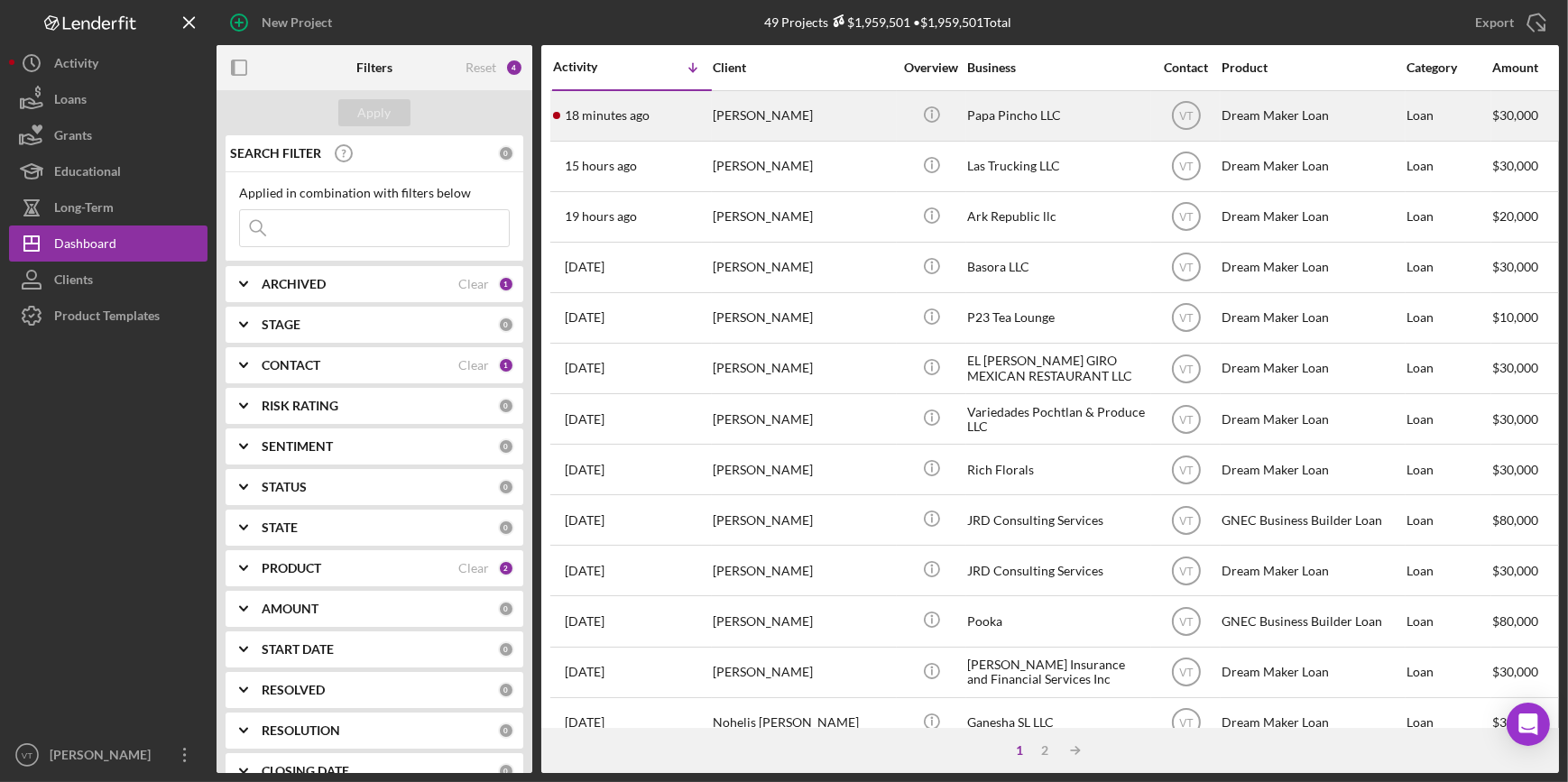
click at [759, 109] on div "[PERSON_NAME]" at bounding box center [803, 116] width 181 height 48
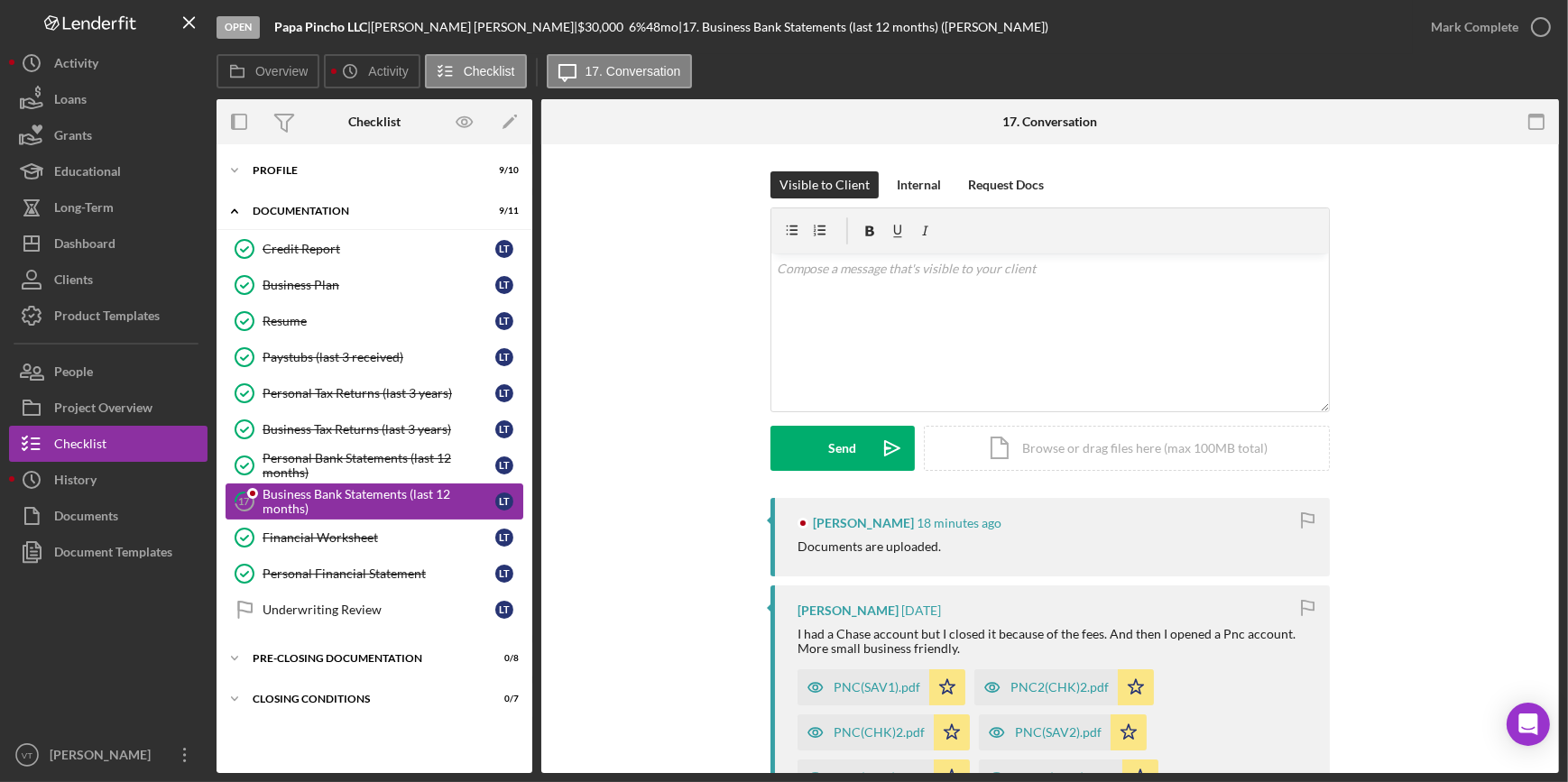
click at [285, 496] on div "Business Bank Statements (last 12 months)" at bounding box center [378, 502] width 232 height 29
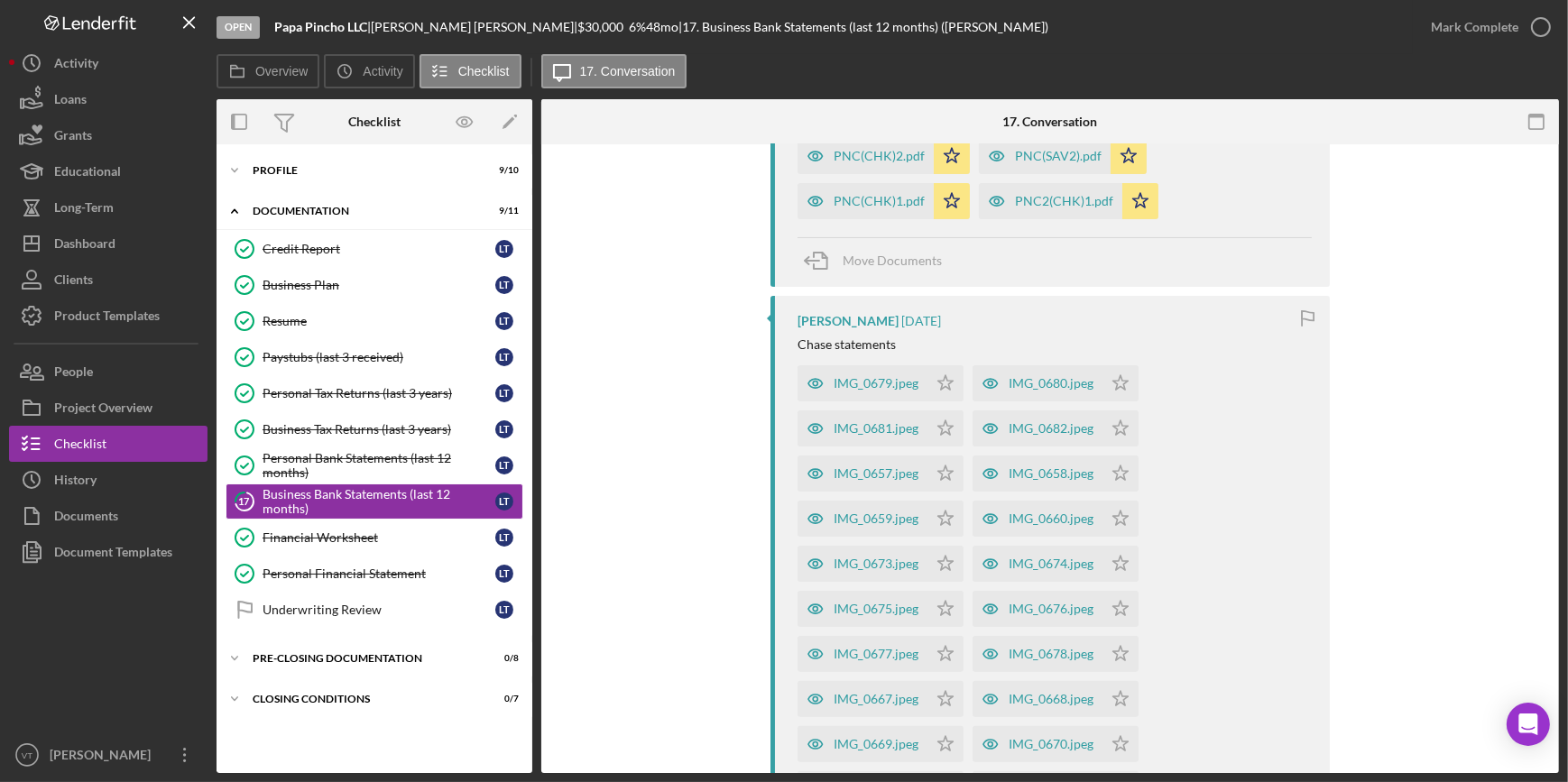
scroll to position [574, 0]
click at [866, 379] on div "IMG_0679.jpeg" at bounding box center [876, 386] width 85 height 14
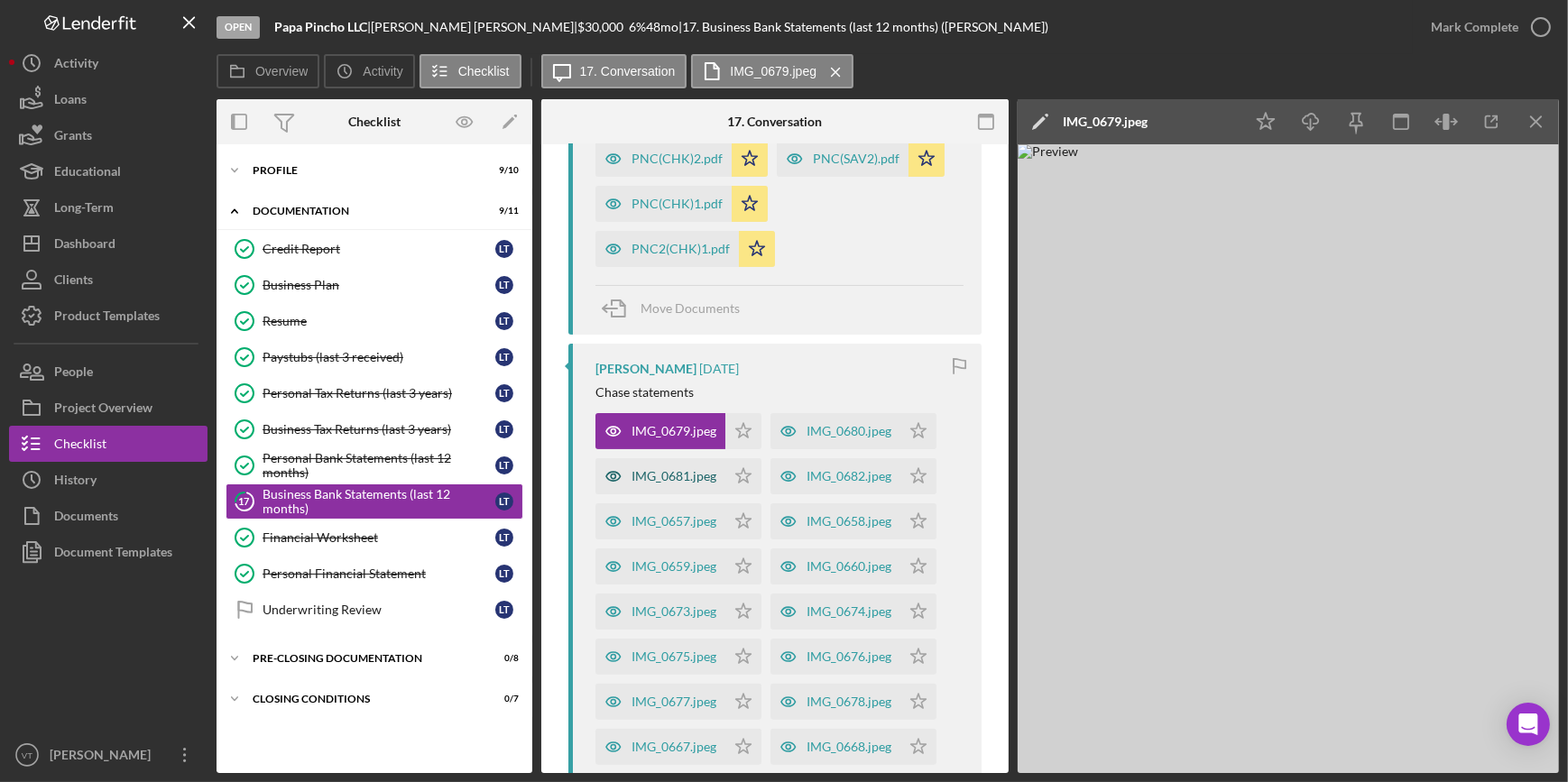
click at [690, 466] on div "IMG_0681.jpeg" at bounding box center [661, 476] width 130 height 36
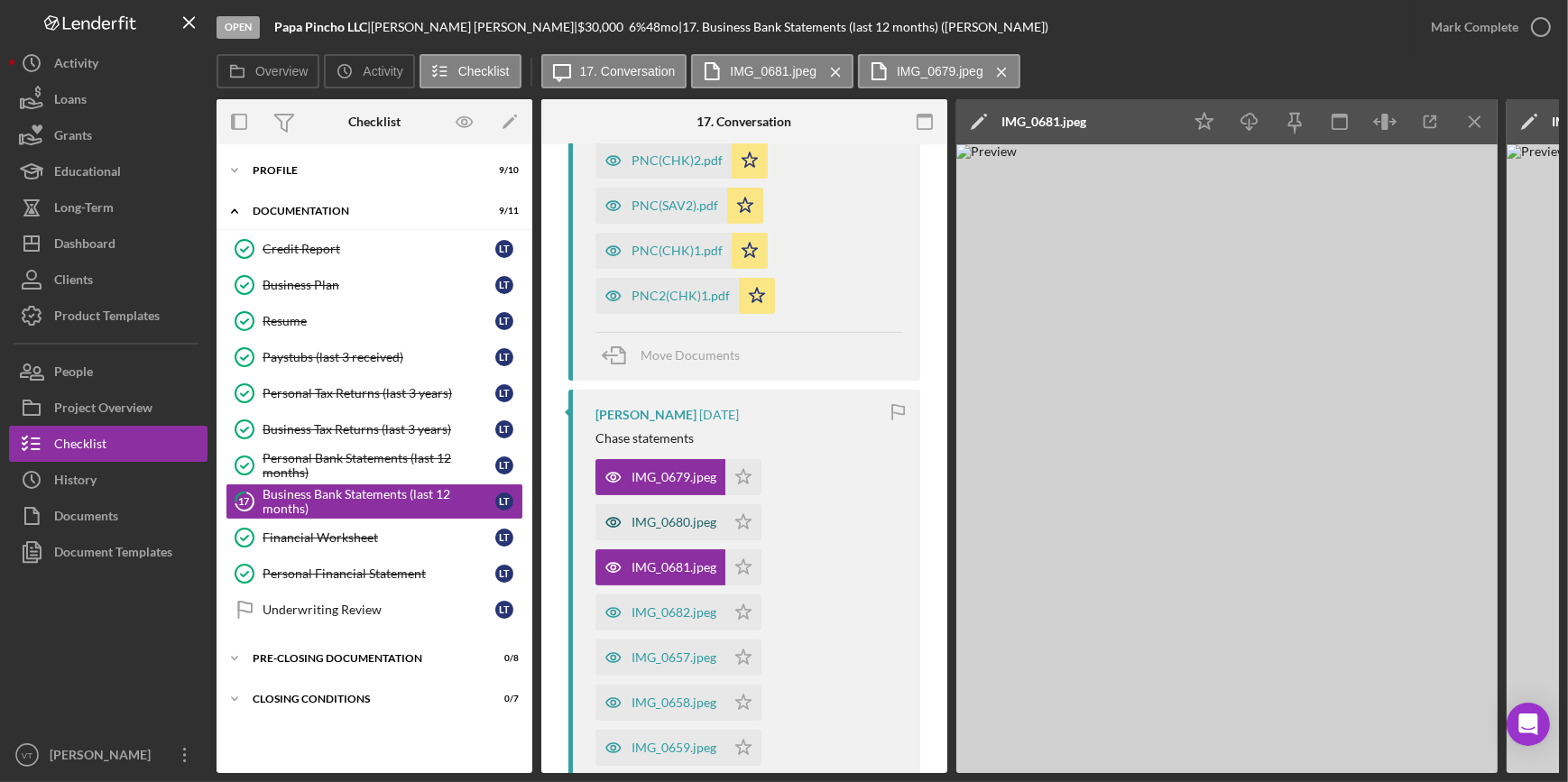
click at [663, 523] on div "IMG_0680.jpeg" at bounding box center [674, 523] width 85 height 14
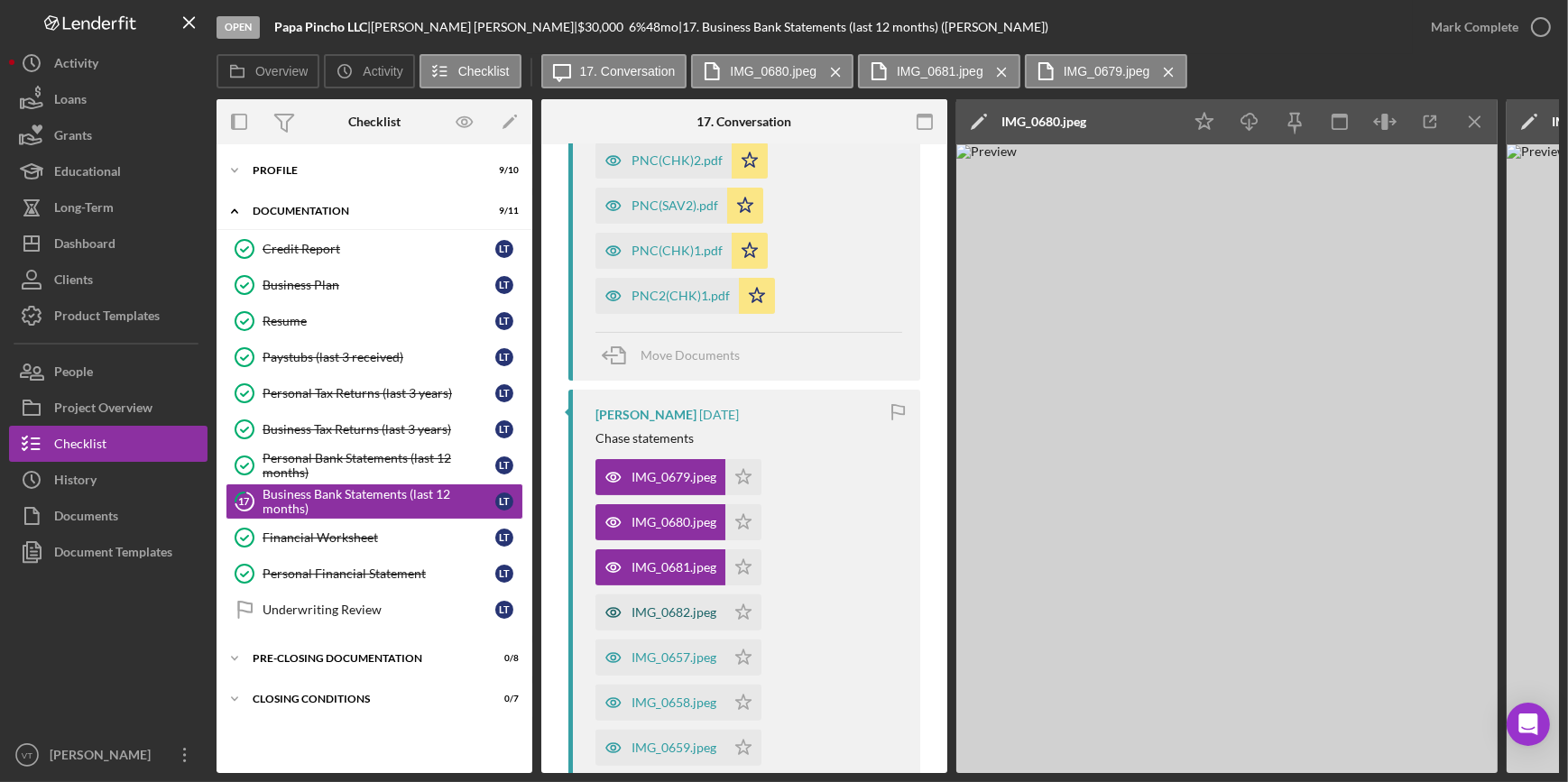
click at [653, 608] on div "IMG_0682.jpeg" at bounding box center [674, 613] width 85 height 14
click at [653, 662] on div "IMG_0657.jpeg" at bounding box center [674, 658] width 85 height 14
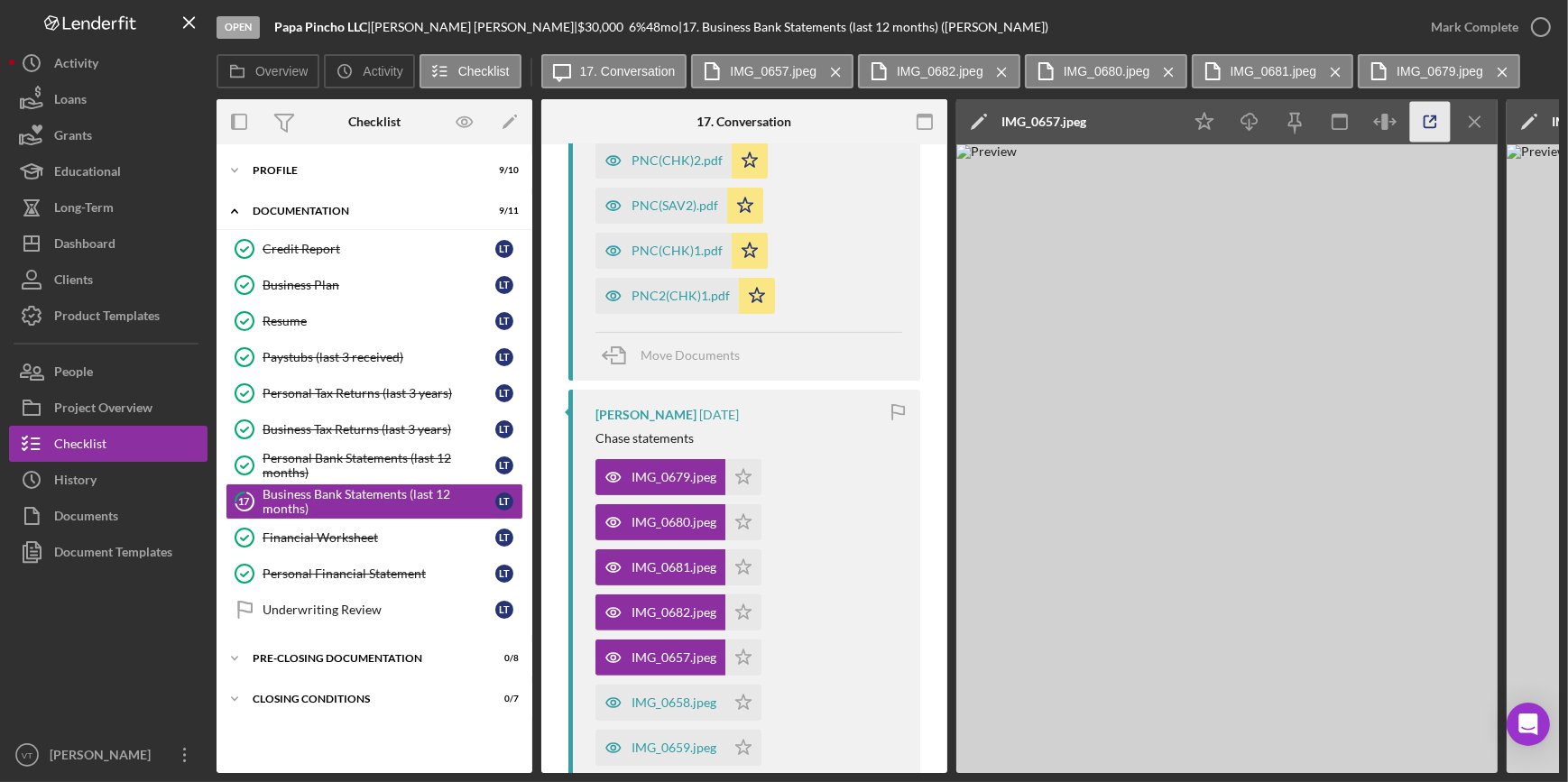
click at [1429, 127] on icon "button" at bounding box center [1430, 122] width 12 height 12
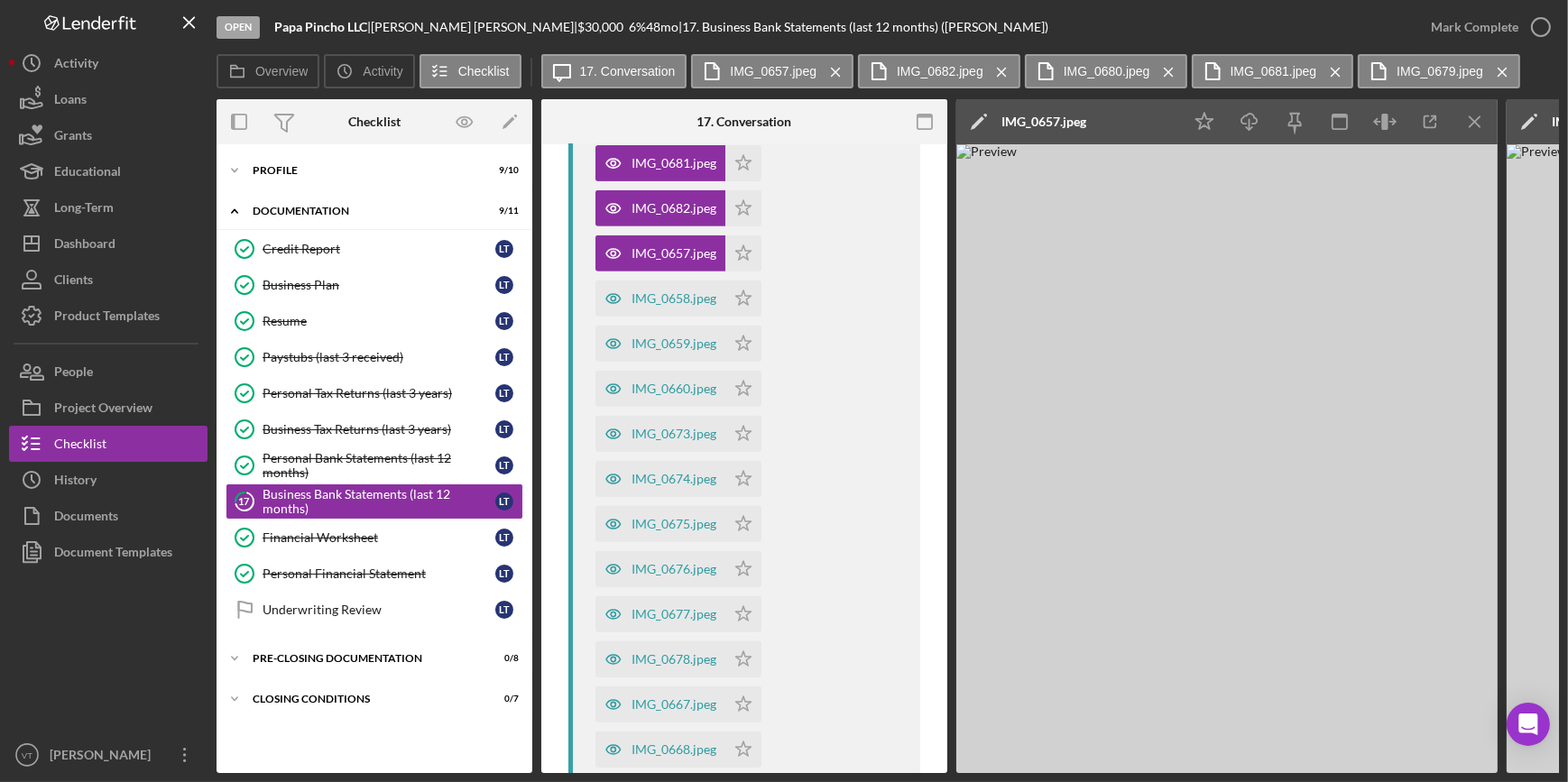
scroll to position [1043, 0]
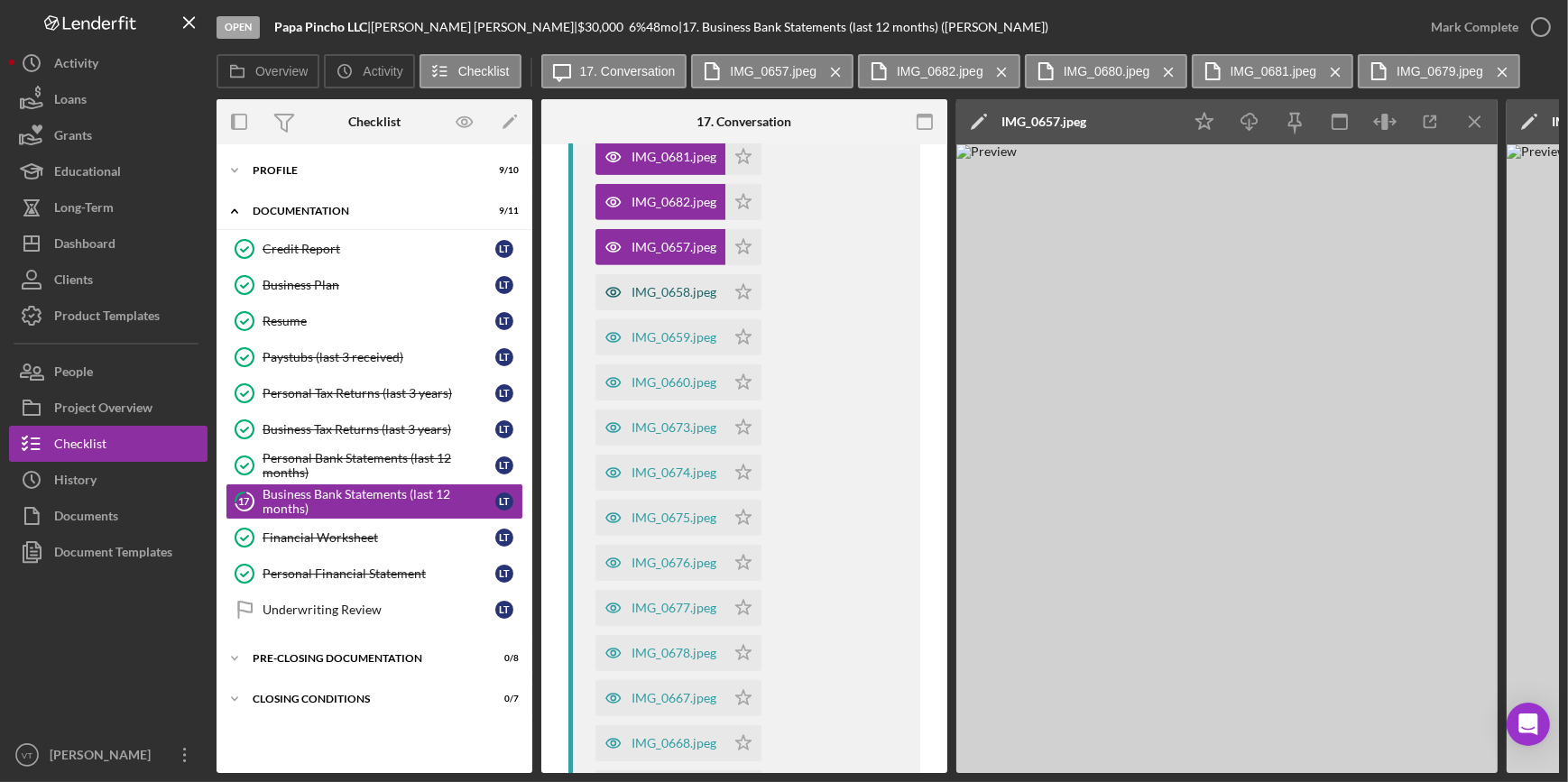
click at [681, 292] on div "IMG_0658.jpeg" at bounding box center [674, 292] width 85 height 14
click at [662, 339] on div "IMG_0659.jpeg" at bounding box center [674, 337] width 85 height 14
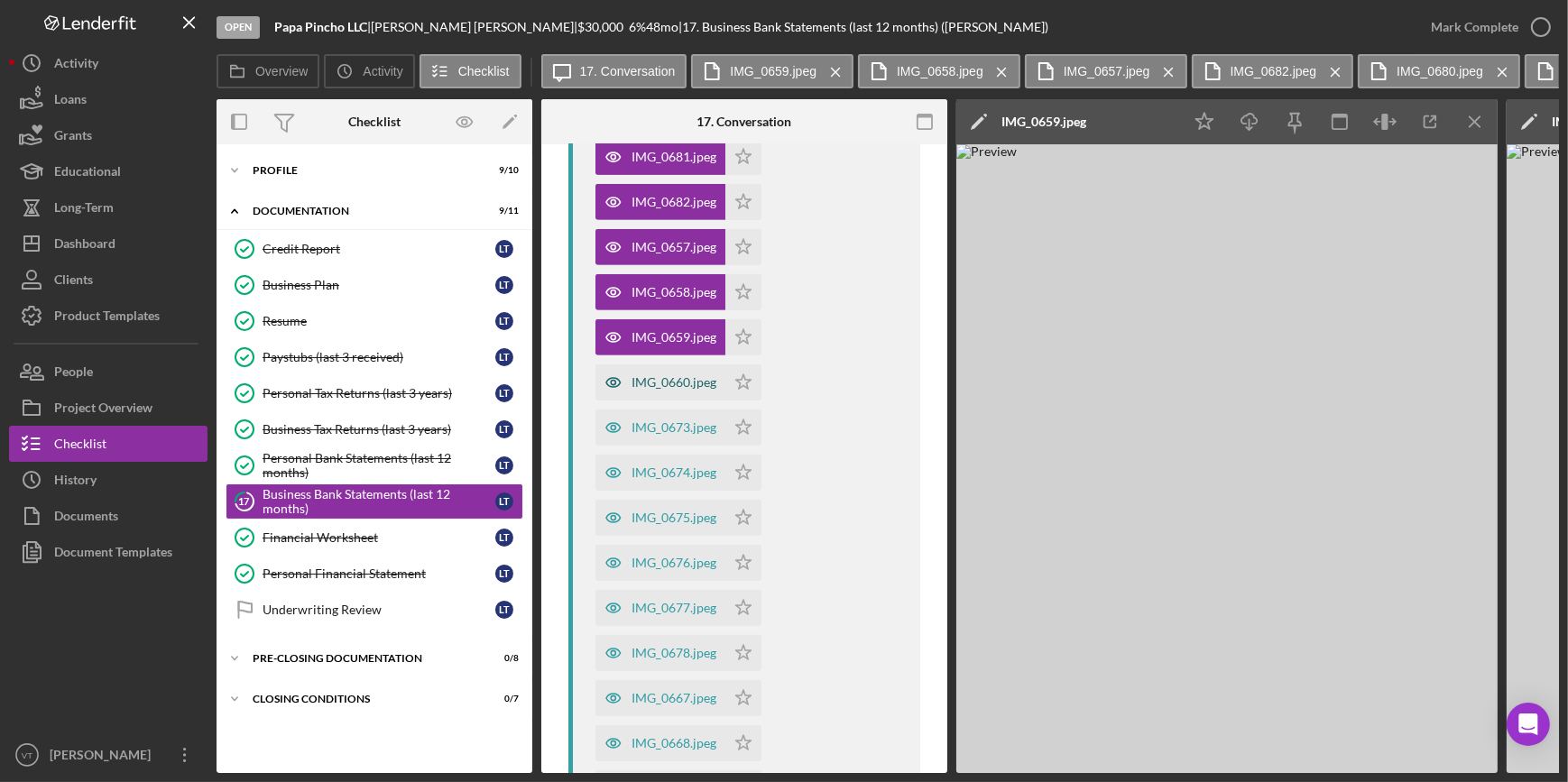
click at [674, 384] on div "IMG_0660.jpeg" at bounding box center [674, 382] width 85 height 14
click at [674, 433] on div "IMG_0673.jpeg" at bounding box center [674, 428] width 85 height 14
click at [673, 479] on div "IMG_0674.jpeg" at bounding box center [661, 473] width 130 height 36
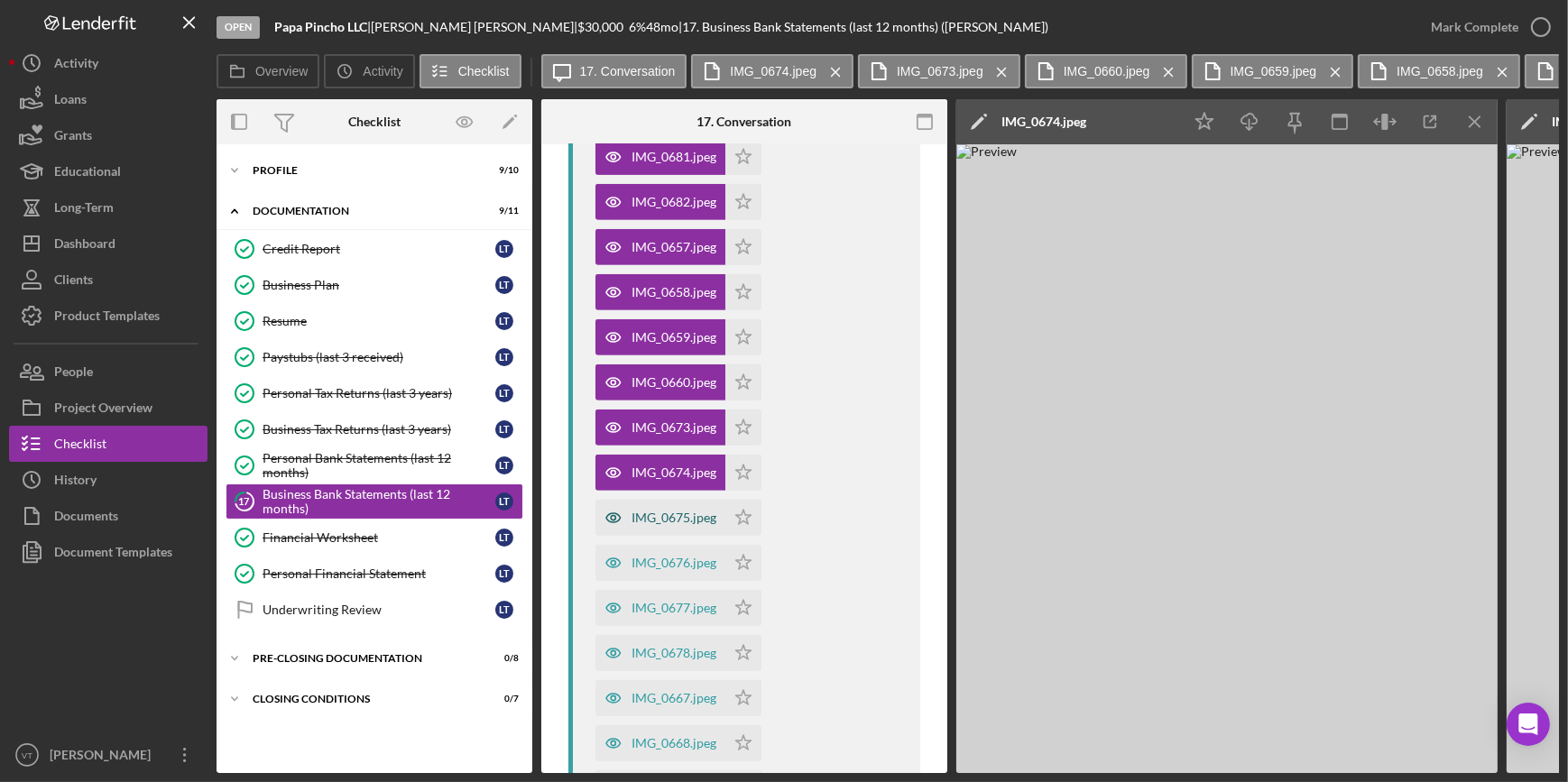
click at [665, 512] on div "IMG_0675.jpeg" at bounding box center [674, 518] width 85 height 14
click at [664, 547] on div "IMG_0676.jpeg" at bounding box center [661, 563] width 130 height 36
click at [668, 608] on div "IMG_0677.jpeg" at bounding box center [674, 608] width 85 height 14
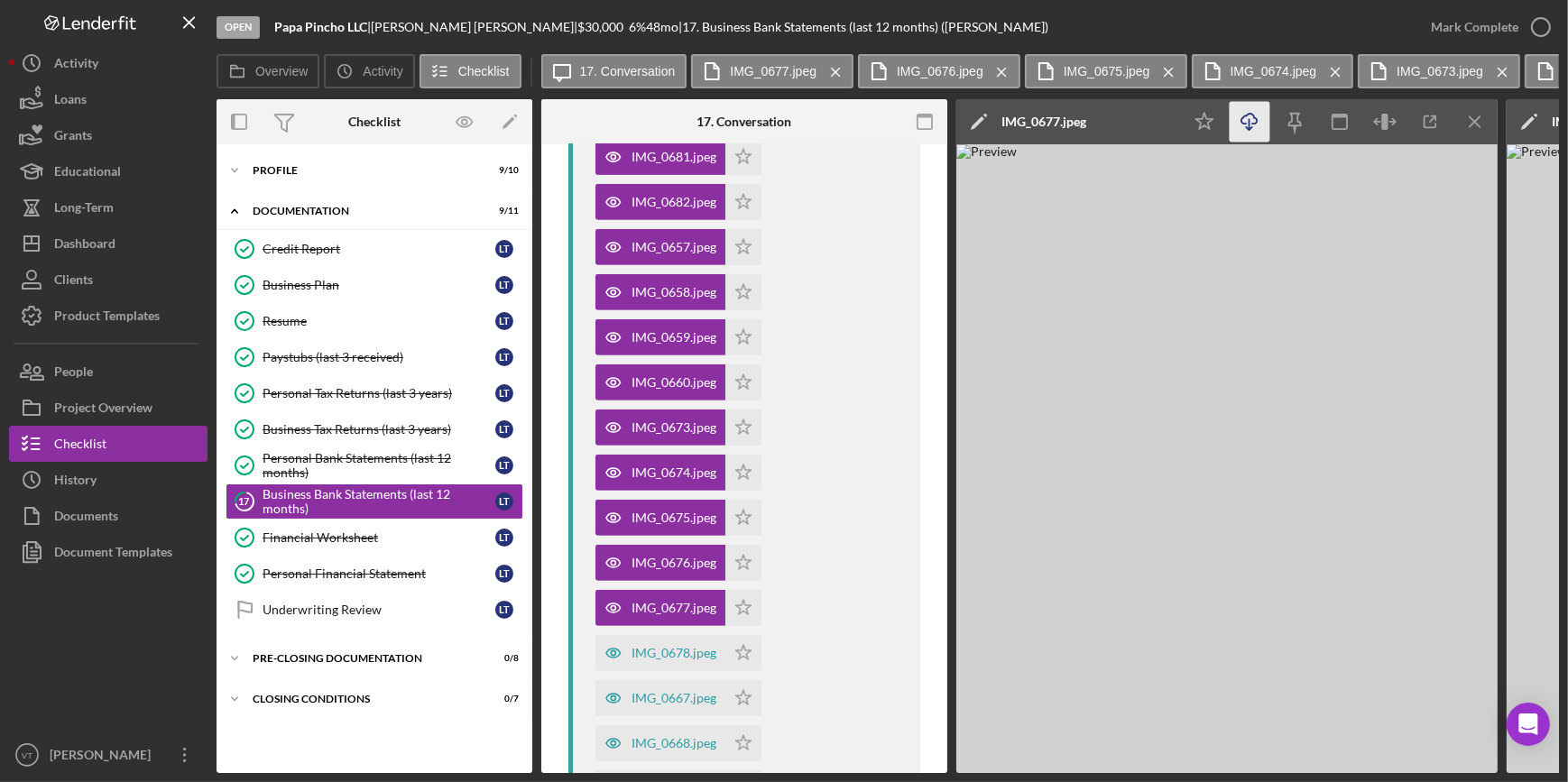
click at [1262, 118] on icon "Icon/Download" at bounding box center [1249, 122] width 41 height 41
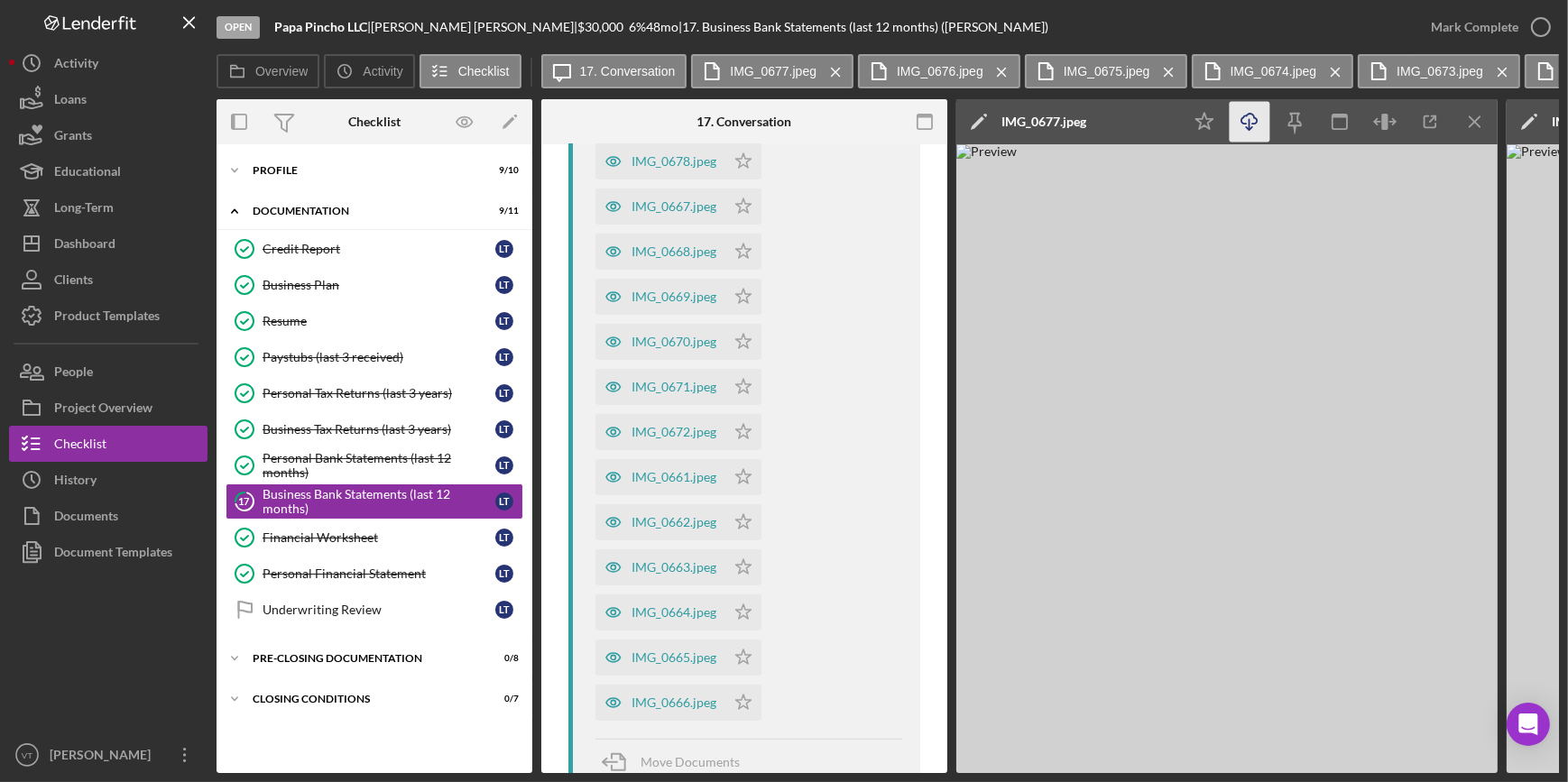
scroll to position [1371, 0]
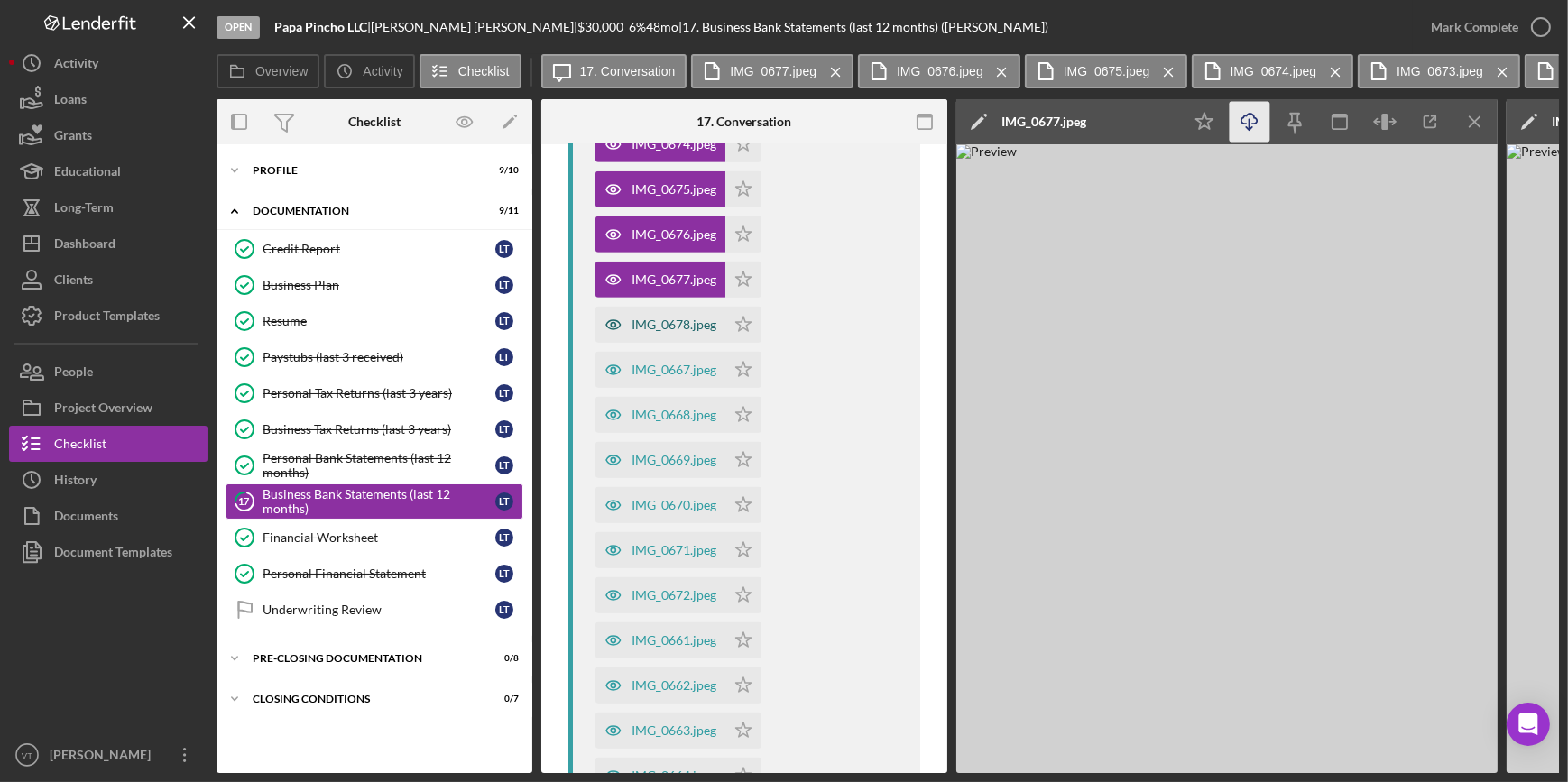
click at [684, 318] on div "IMG_0678.jpeg" at bounding box center [674, 325] width 85 height 14
click at [669, 384] on div "IMG_0667.jpeg" at bounding box center [661, 370] width 130 height 36
click at [1252, 119] on icon "Icon/Download" at bounding box center [1249, 122] width 41 height 41
click at [697, 413] on div "IMG_0668.jpeg" at bounding box center [674, 415] width 85 height 14
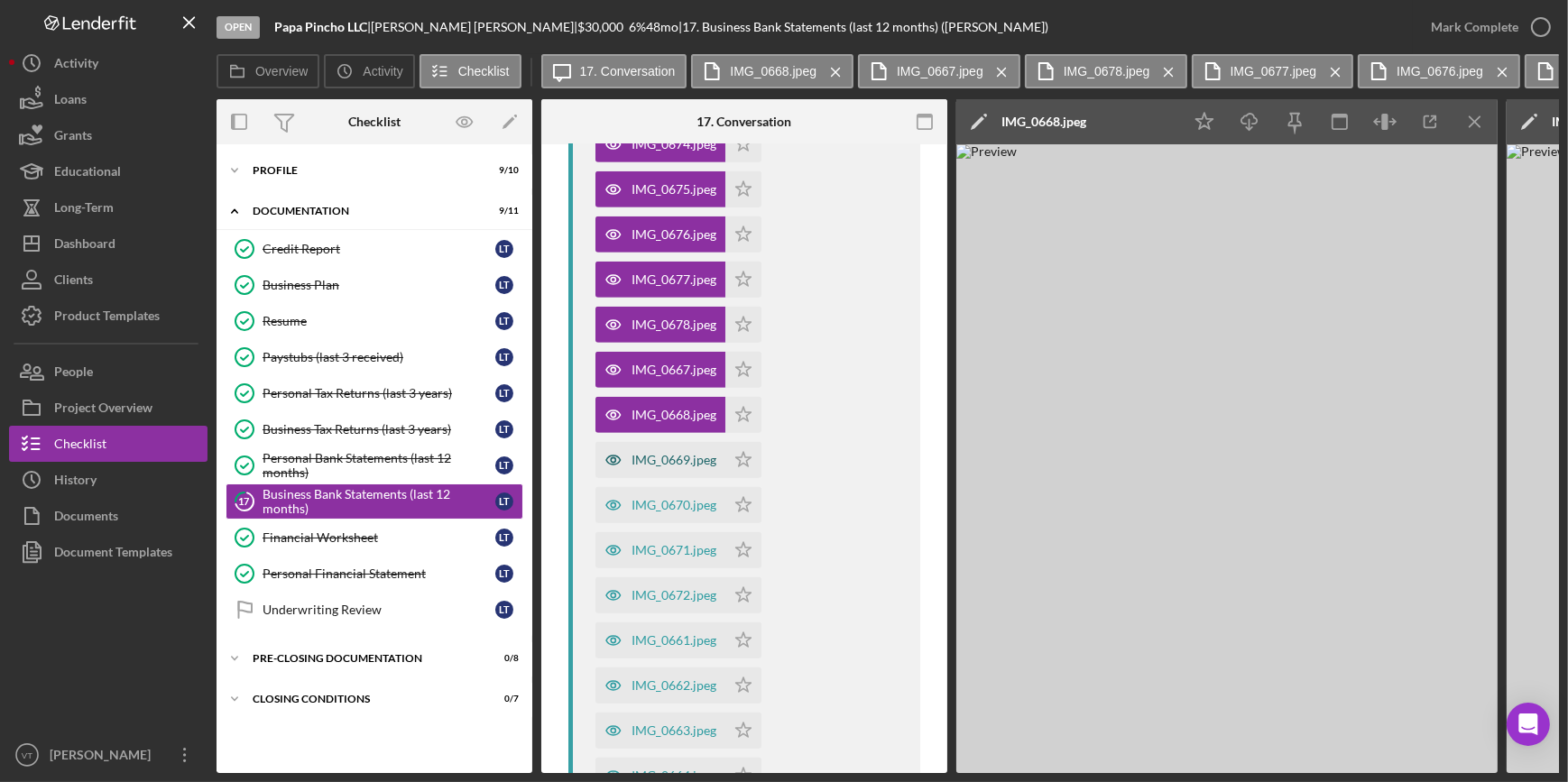
click at [656, 466] on div "IMG_0669.jpeg" at bounding box center [674, 460] width 85 height 14
click at [1246, 126] on icon "Icon/Download" at bounding box center [1249, 122] width 41 height 41
click at [650, 498] on div "IMG_0670.jpeg" at bounding box center [674, 505] width 85 height 14
click at [649, 542] on div "IMG_0671.jpeg" at bounding box center [661, 551] width 130 height 36
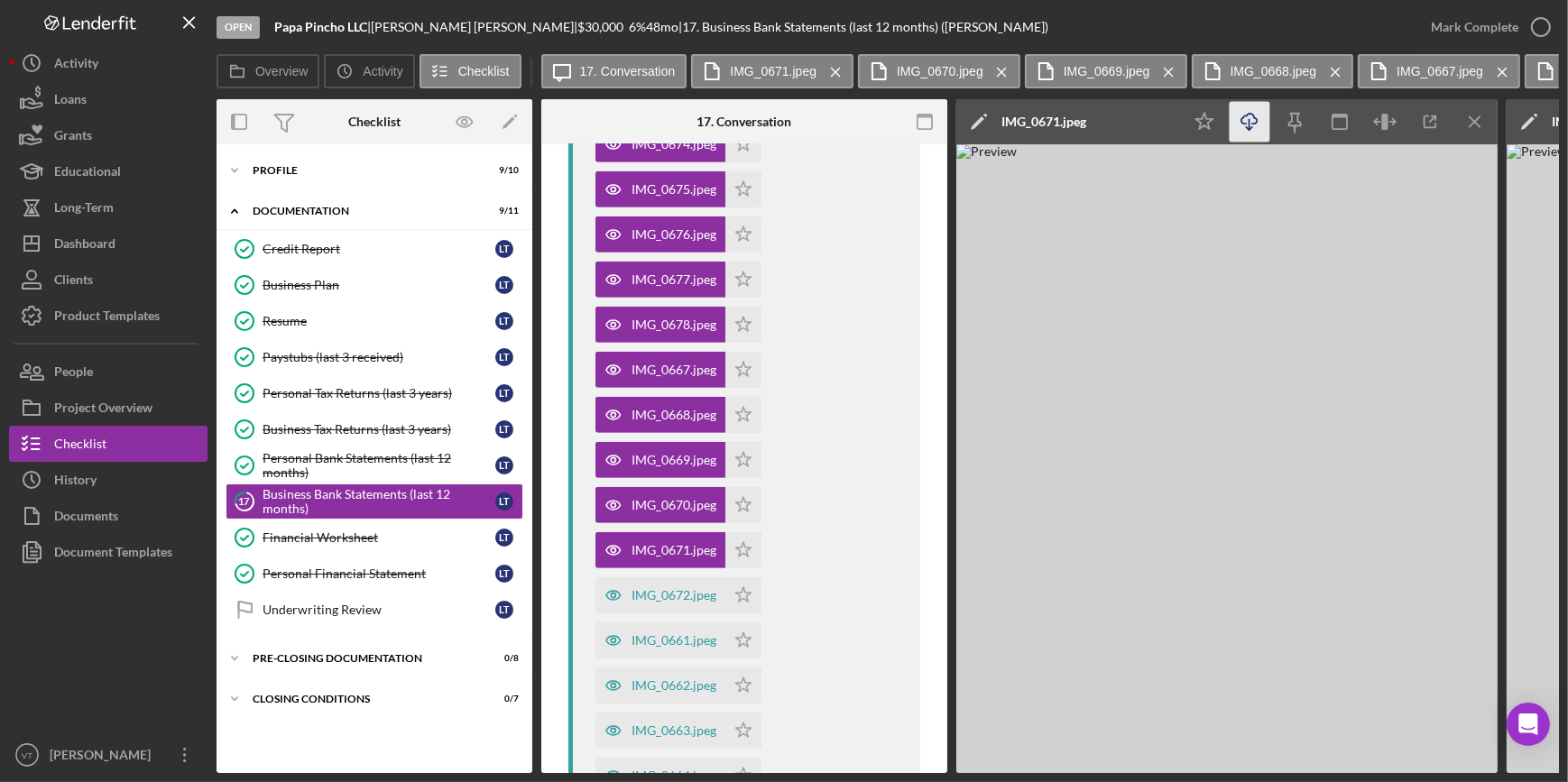
click at [1253, 118] on icon "Icon/Download" at bounding box center [1249, 122] width 41 height 41
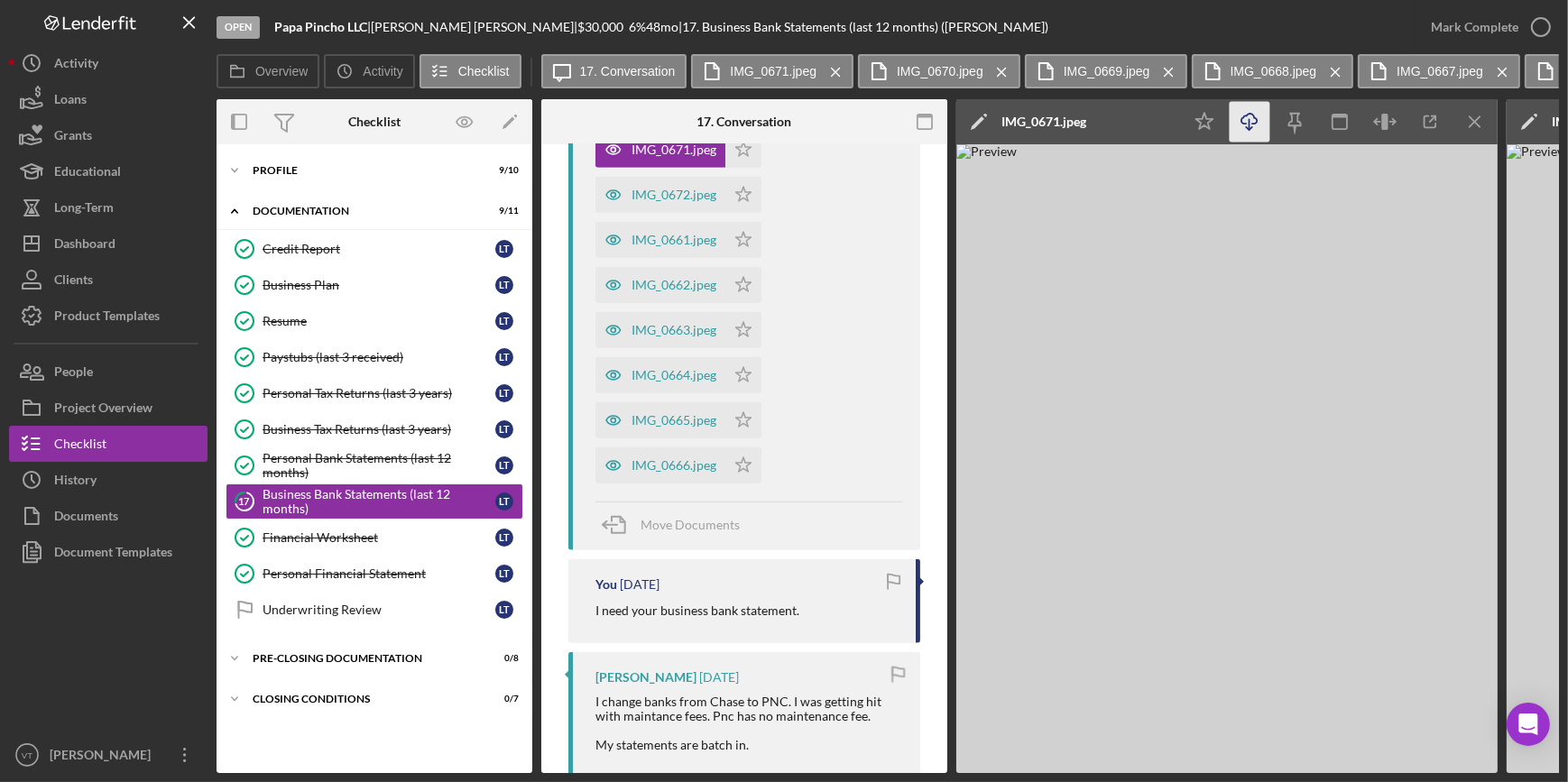
scroll to position [1781, 0]
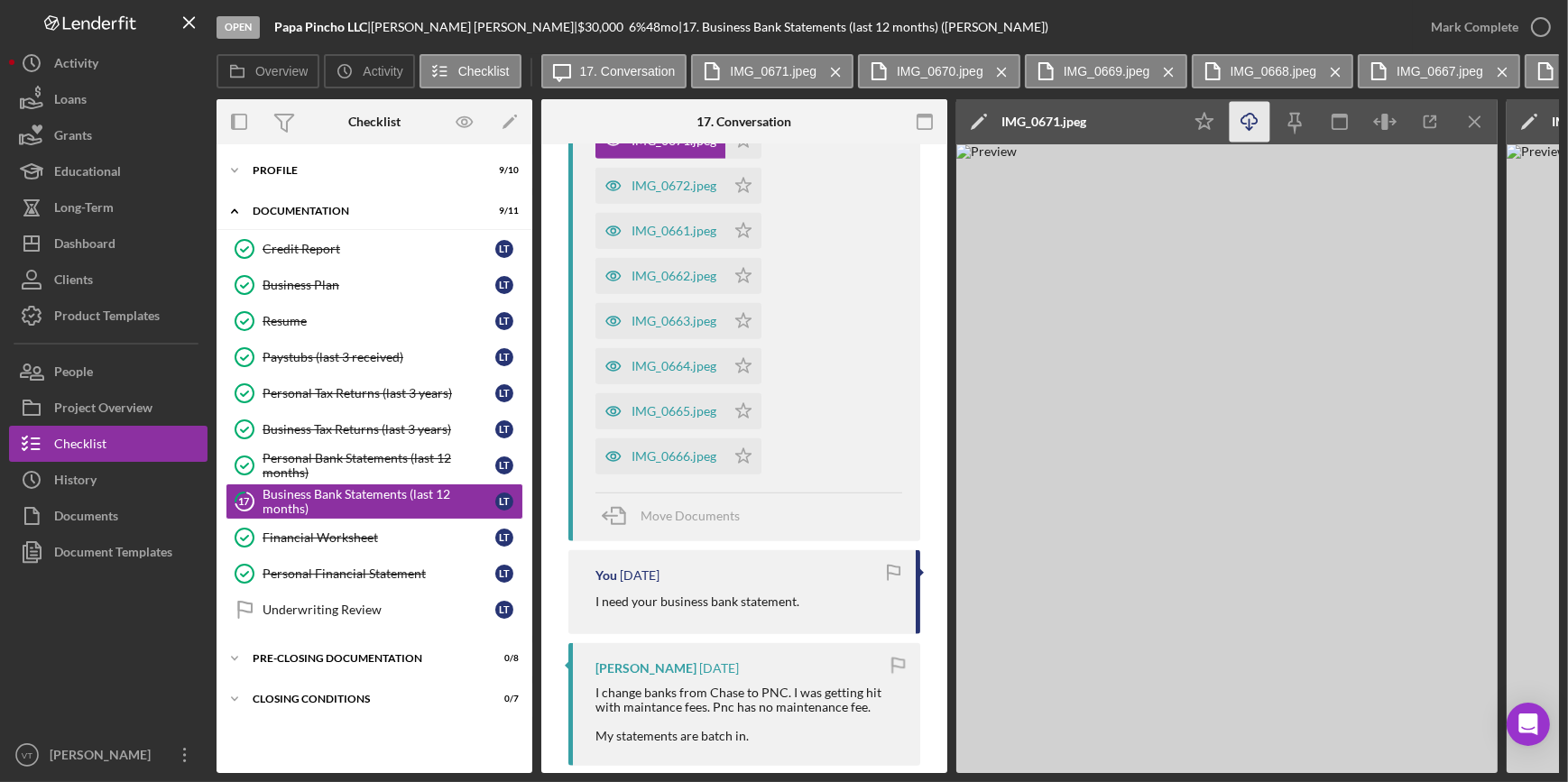
click at [652, 165] on div "IMG_0672.jpeg Icon/Star" at bounding box center [683, 182] width 175 height 45
click at [653, 181] on div "IMG_0672.jpeg" at bounding box center [674, 186] width 85 height 14
click at [646, 234] on div "IMG_0661.jpeg" at bounding box center [674, 231] width 85 height 14
click at [1260, 118] on icon "Icon/Download" at bounding box center [1249, 122] width 41 height 41
click at [668, 274] on div "IMG_0662.jpeg" at bounding box center [674, 276] width 85 height 14
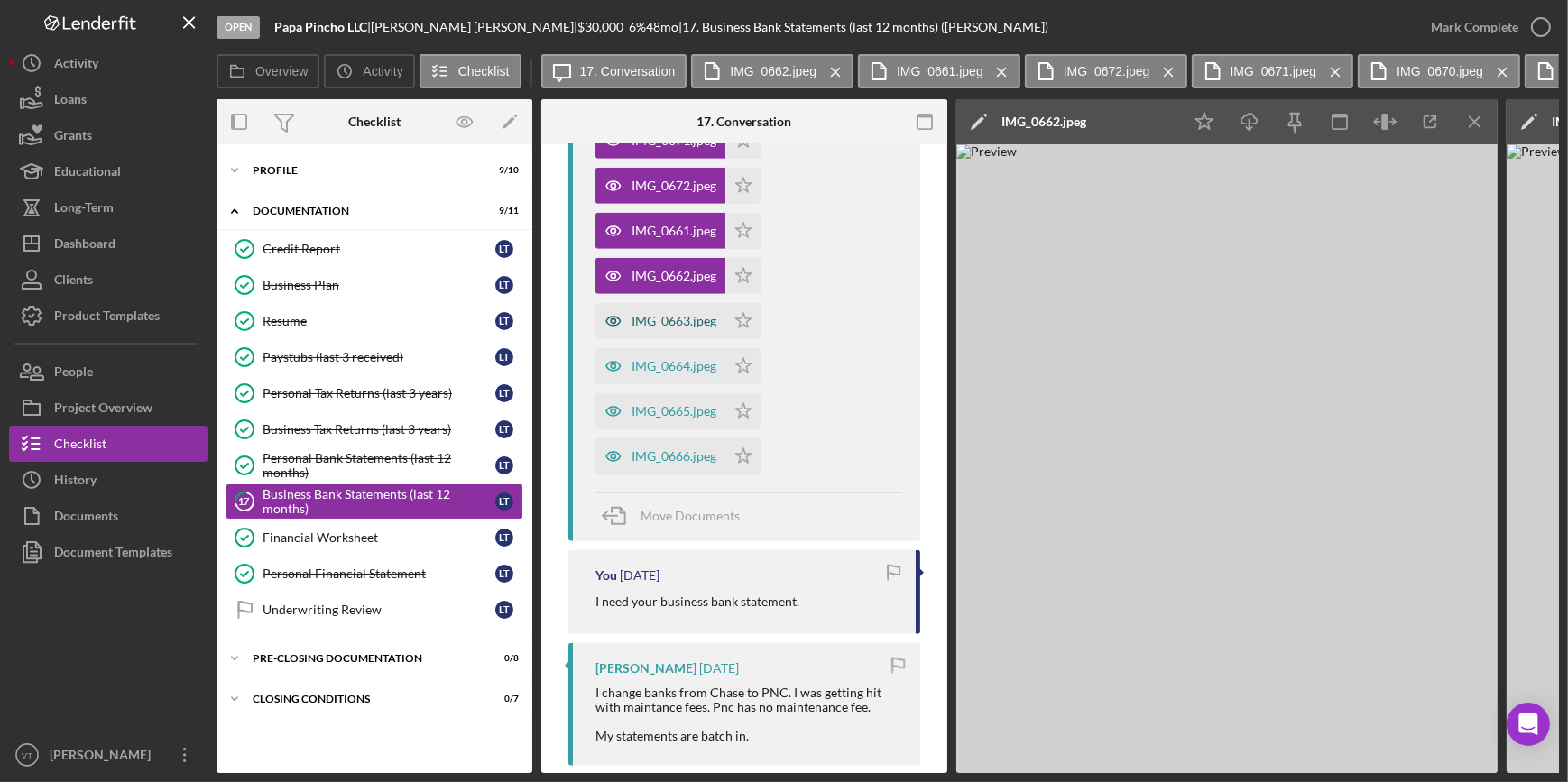
click at [663, 316] on div "IMG_0663.jpeg" at bounding box center [674, 321] width 85 height 14
click at [671, 371] on div "IMG_0664.jpeg" at bounding box center [674, 366] width 85 height 14
click at [662, 405] on div "IMG_0665.jpeg" at bounding box center [674, 411] width 85 height 14
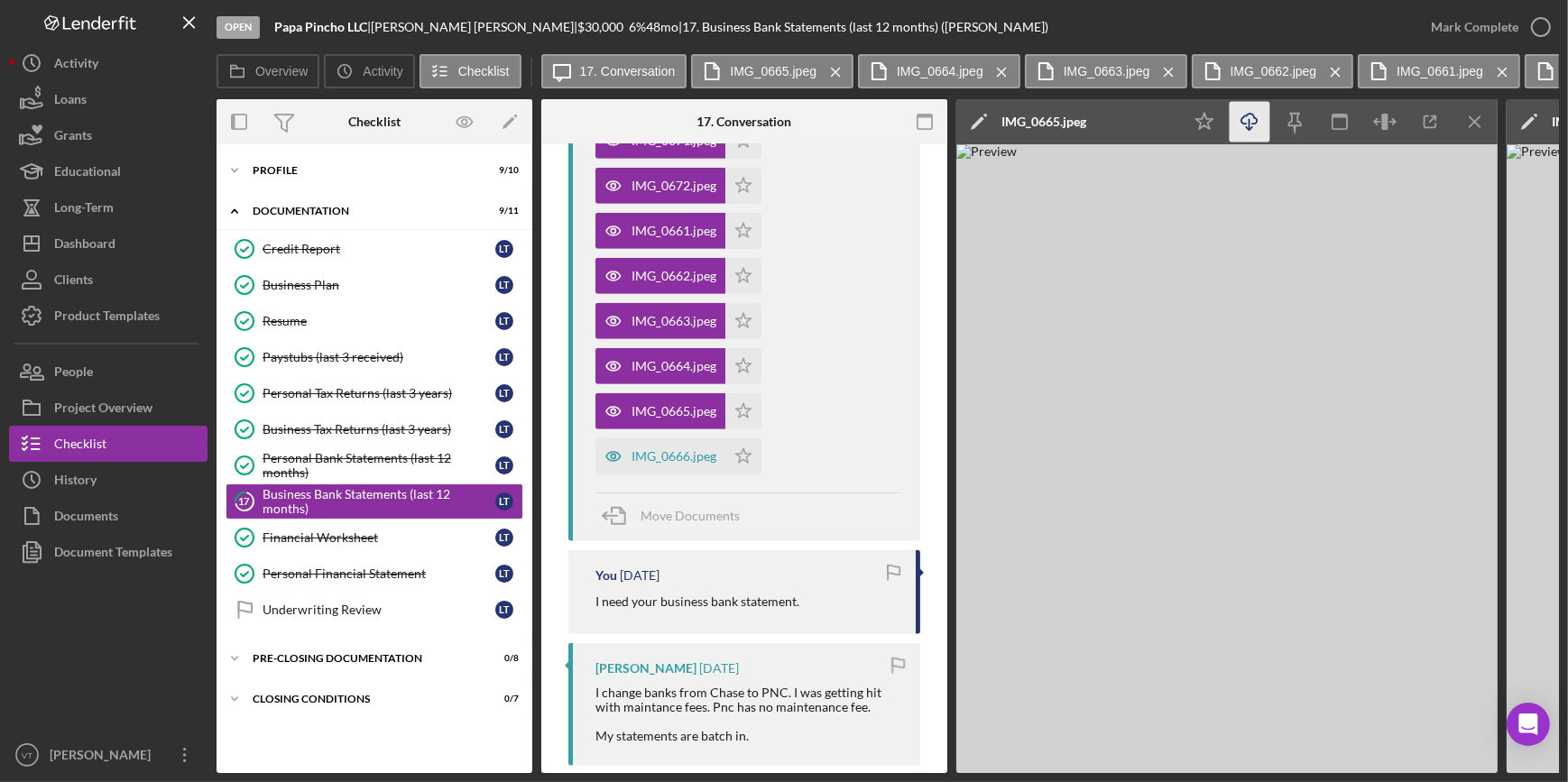
click at [1253, 116] on icon "button" at bounding box center [1248, 118] width 15 height 10
click at [681, 458] on div "IMG_0666.jpeg" at bounding box center [674, 457] width 85 height 14
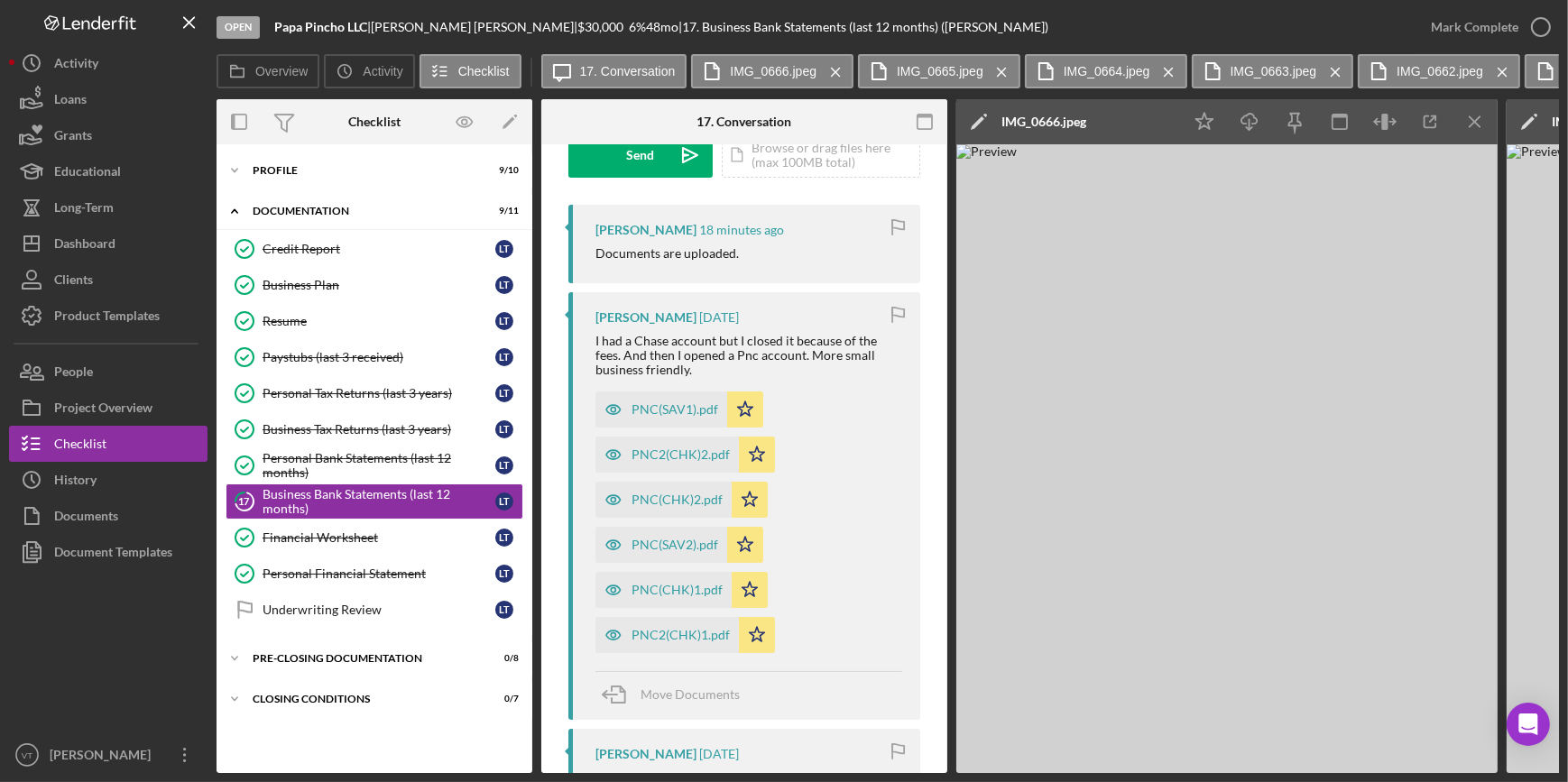
scroll to position [410, 0]
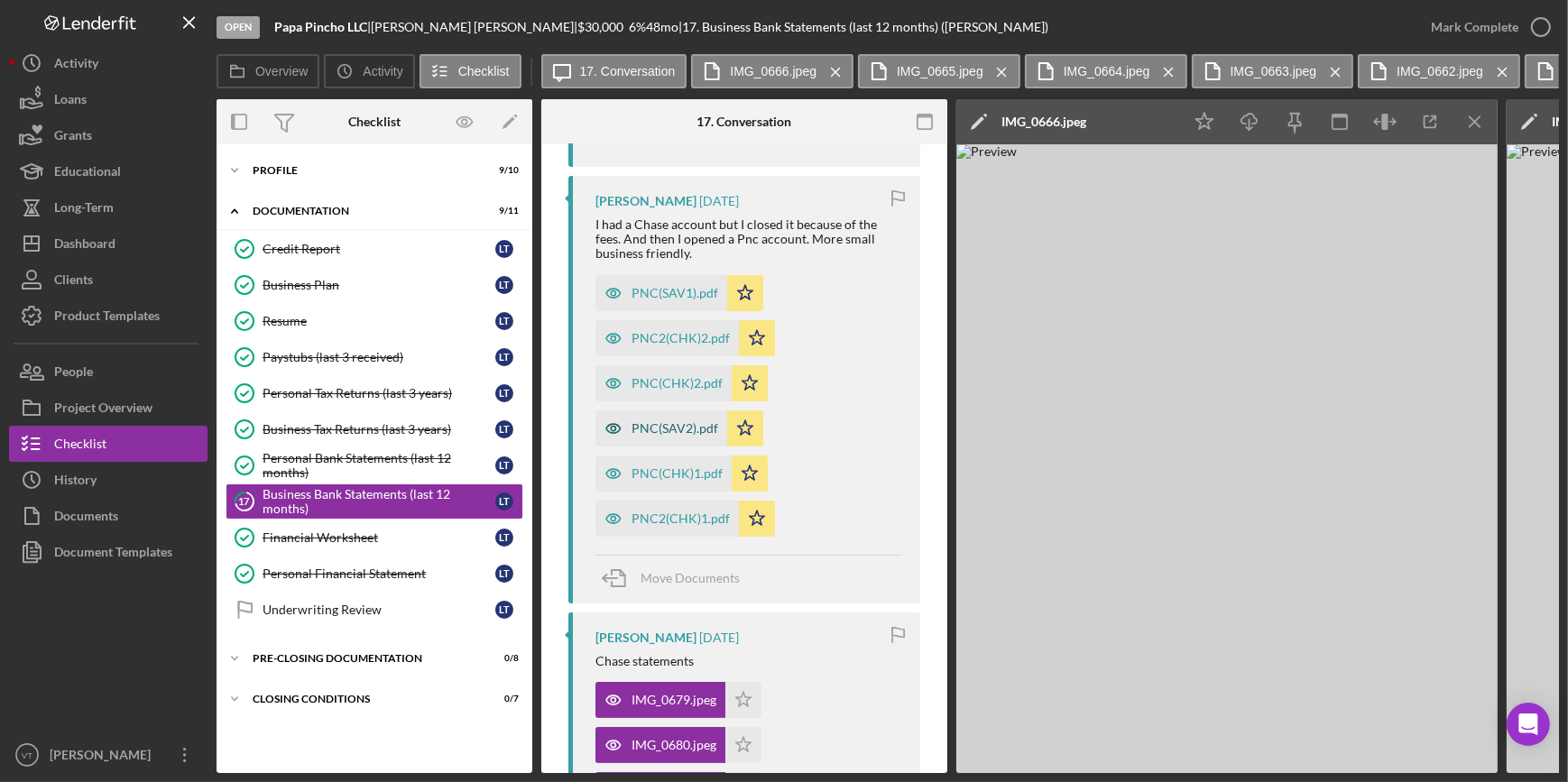
click at [636, 423] on div "PNC(SAV2).pdf" at bounding box center [675, 429] width 87 height 14
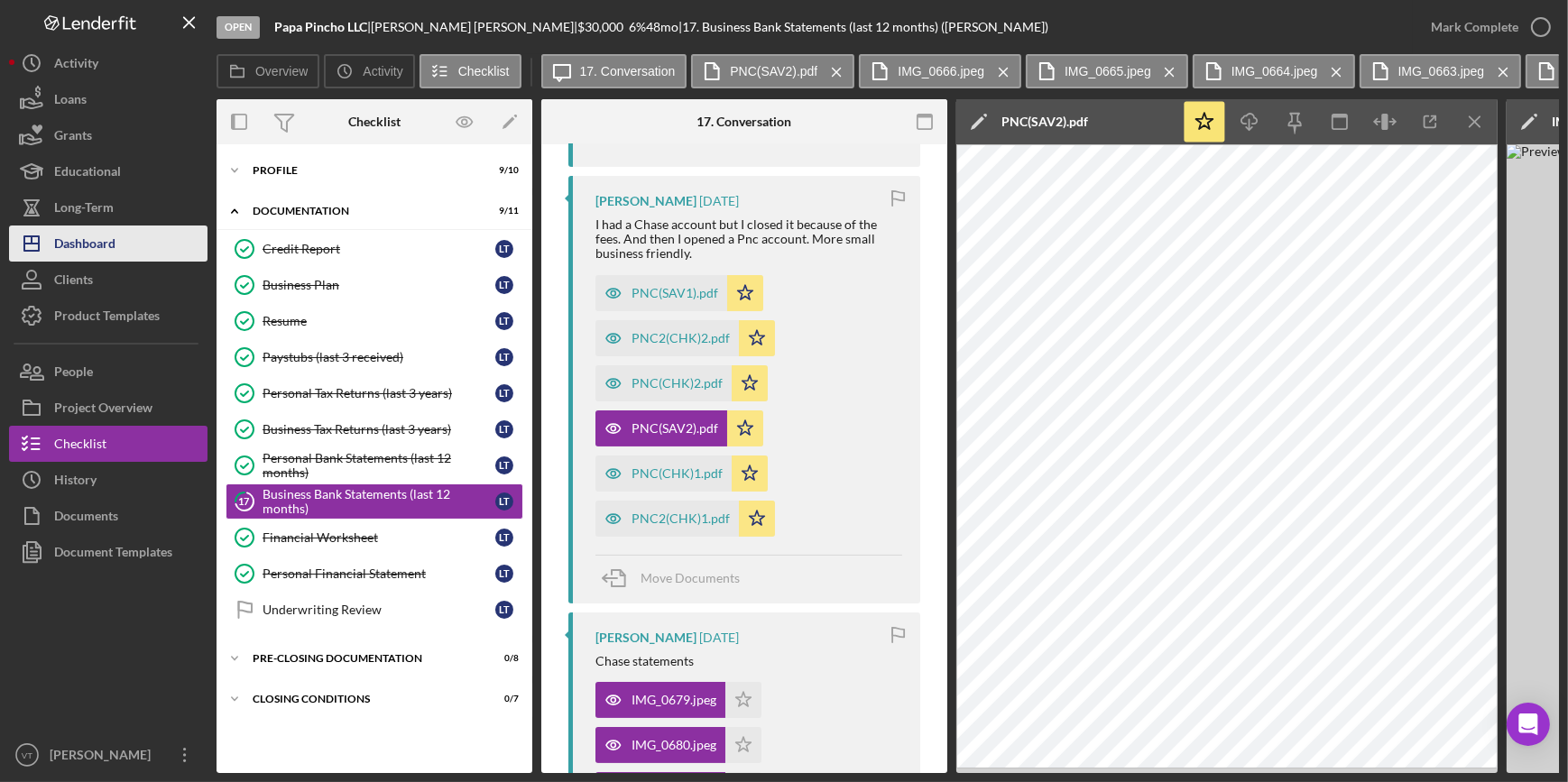
click at [117, 258] on button "Icon/Dashboard Dashboard" at bounding box center [108, 244] width 199 height 36
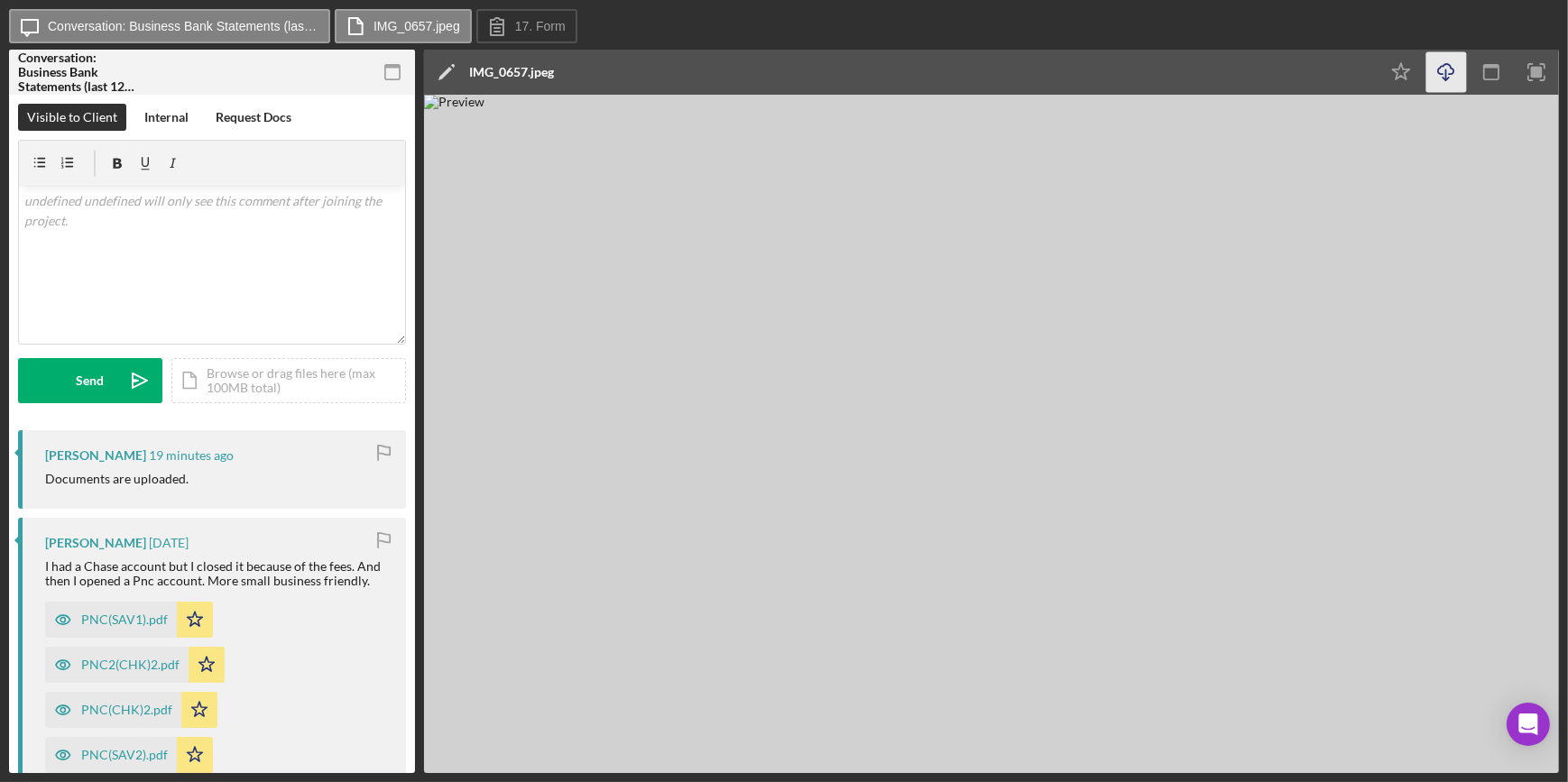
click at [1434, 72] on icon "Icon/Download" at bounding box center [1446, 72] width 41 height 41
